Goal: Navigation & Orientation: Find specific page/section

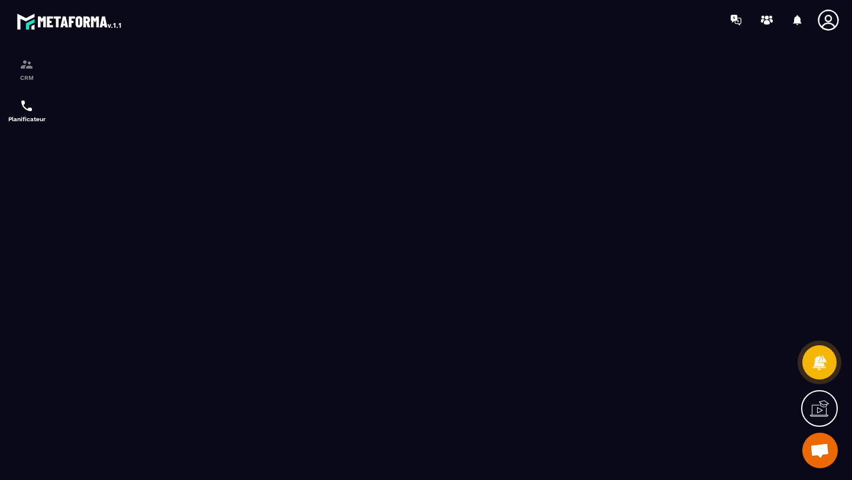
scroll to position [417, 0]
click at [836, 21] on icon at bounding box center [828, 20] width 24 height 24
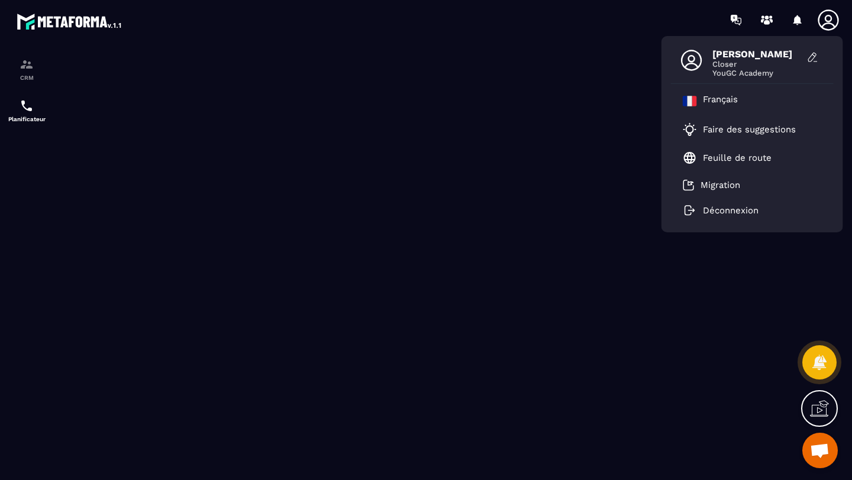
click at [755, 64] on span "Closer" at bounding box center [756, 64] width 89 height 9
click at [711, 62] on div "[PERSON_NAME] Closer YouGC Academy" at bounding box center [752, 63] width 163 height 41
click at [685, 63] on icon at bounding box center [692, 61] width 24 height 24
click at [807, 56] on icon at bounding box center [813, 57] width 12 height 12
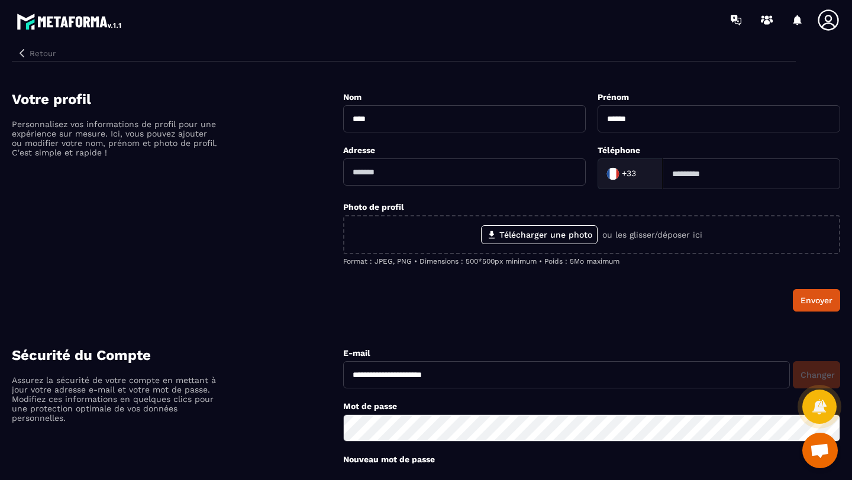
click at [27, 48] on icon "button" at bounding box center [22, 53] width 11 height 11
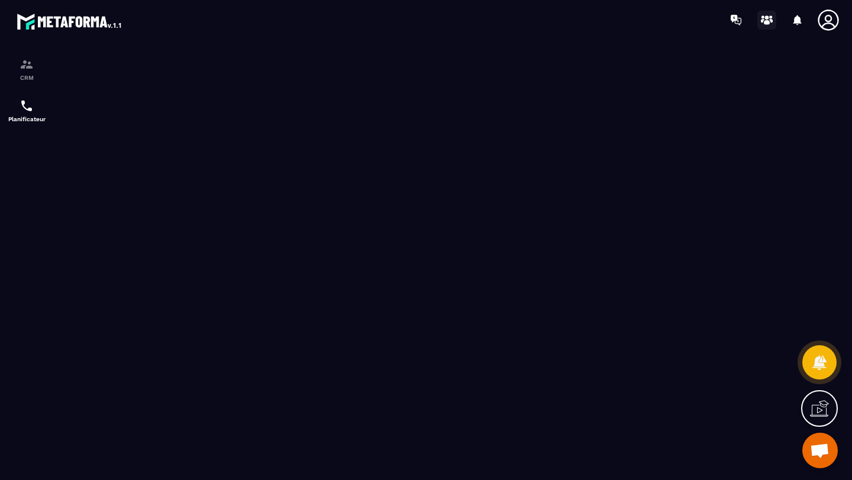
click at [758, 17] on icon at bounding box center [766, 20] width 19 height 19
